Goal: Information Seeking & Learning: Learn about a topic

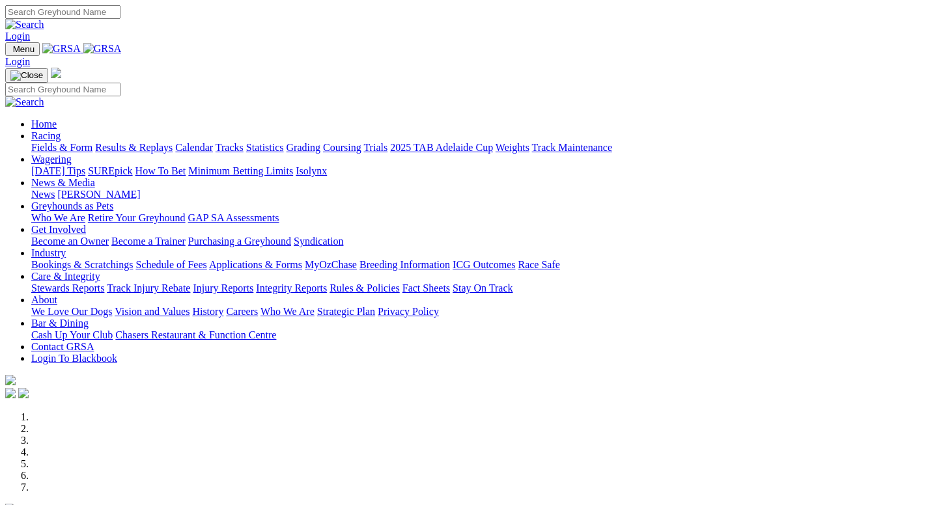
click at [284, 142] on link "Statistics" at bounding box center [265, 147] width 38 height 11
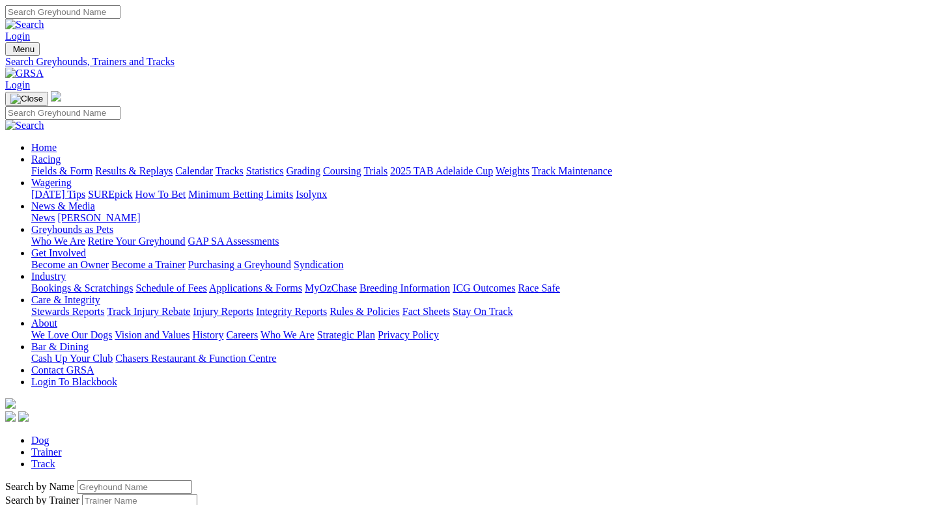
click at [55, 458] on link "Track" at bounding box center [43, 463] width 24 height 11
click at [244, 165] on link "Tracks" at bounding box center [230, 170] width 28 height 11
click at [55, 458] on link "Track" at bounding box center [43, 463] width 24 height 11
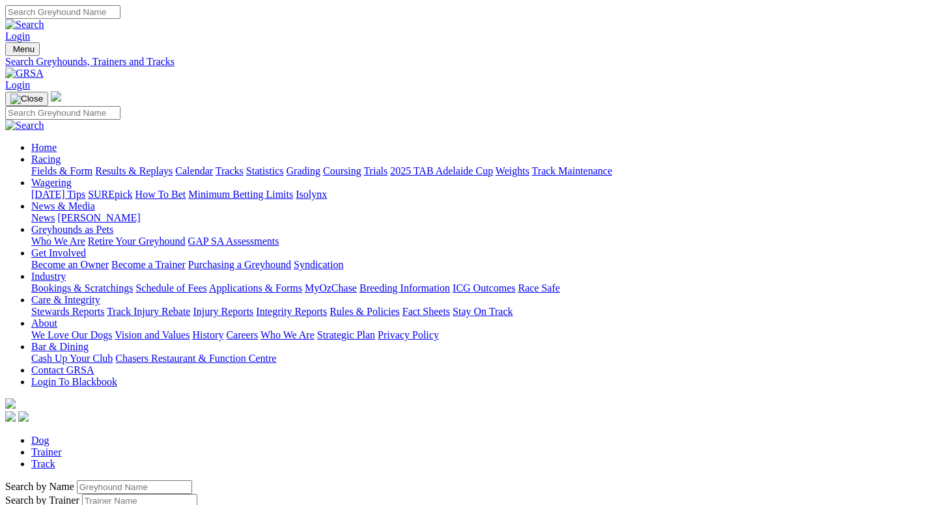
select select "[PERSON_NAME]-bridge-straight"
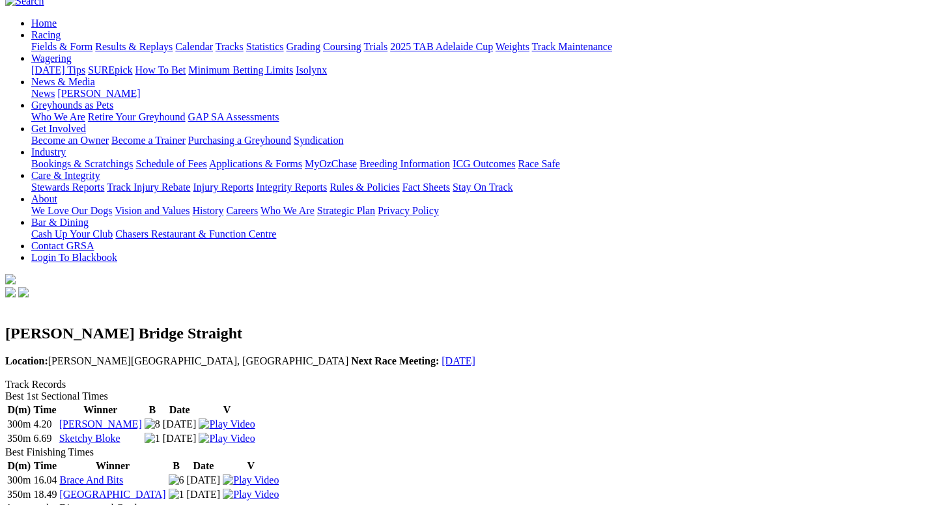
scroll to position [124, 0]
